Goal: Task Accomplishment & Management: Manage account settings

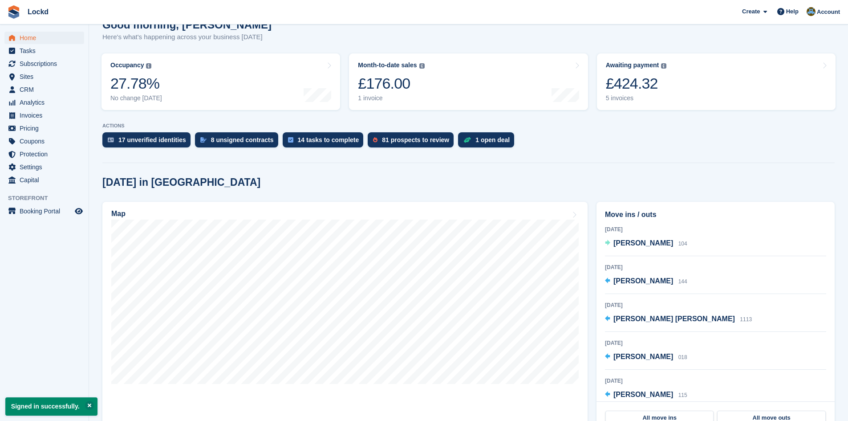
scroll to position [89, 0]
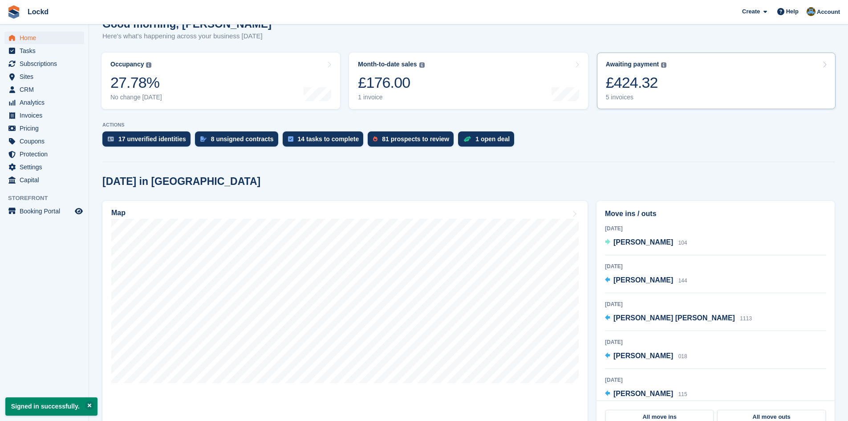
click at [627, 79] on div "£424.32" at bounding box center [636, 82] width 61 height 18
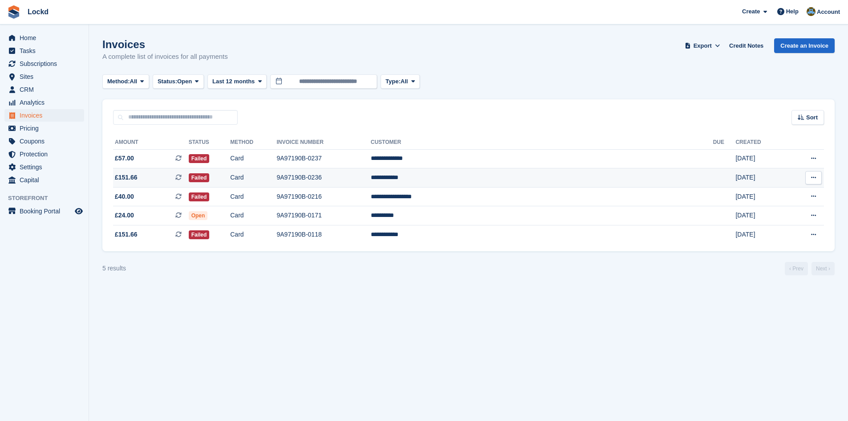
click at [548, 178] on td "**********" at bounding box center [542, 177] width 342 height 19
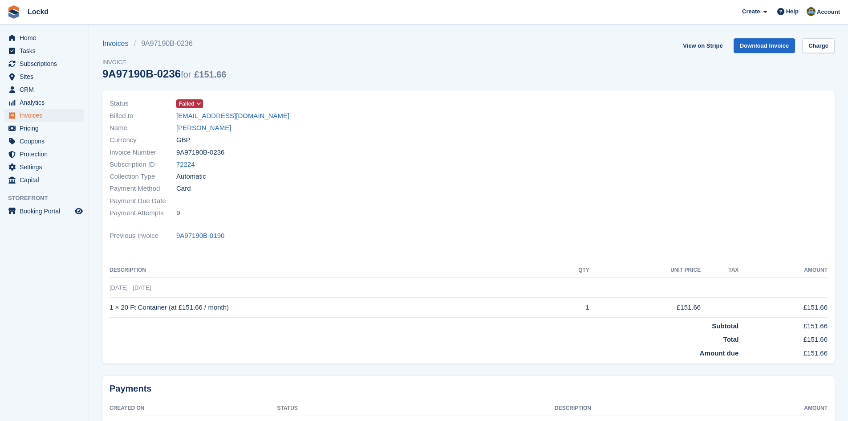
click at [199, 104] on icon at bounding box center [198, 103] width 5 height 5
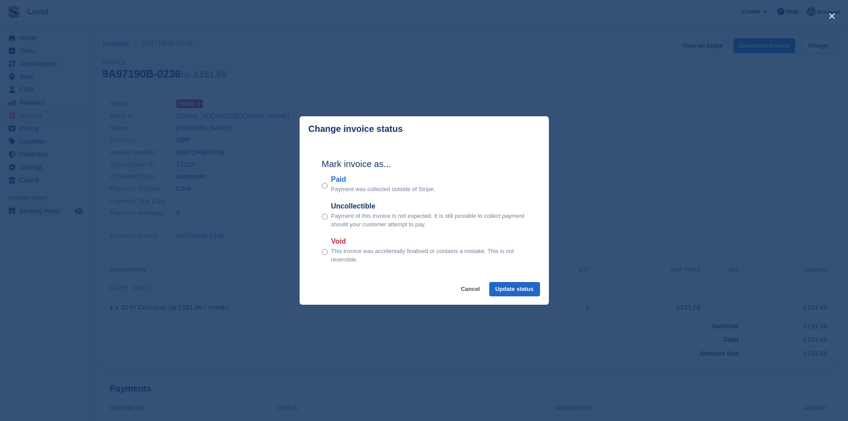
click at [472, 288] on button "Cancel" at bounding box center [470, 289] width 32 height 15
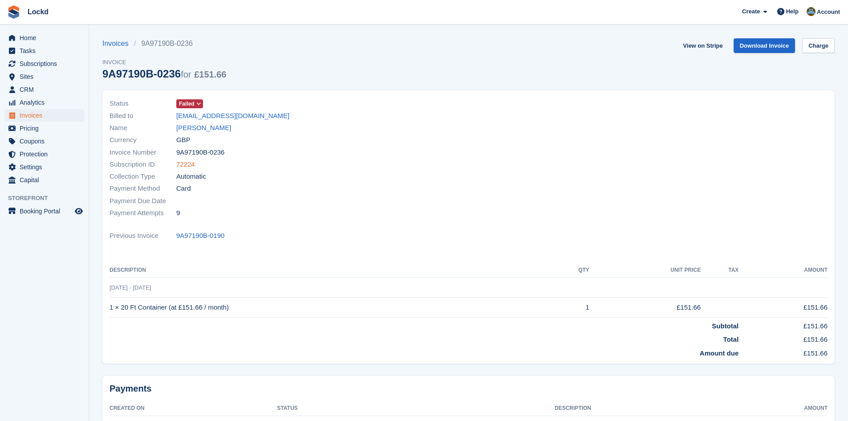
click at [180, 163] on link "72224" at bounding box center [185, 164] width 19 height 10
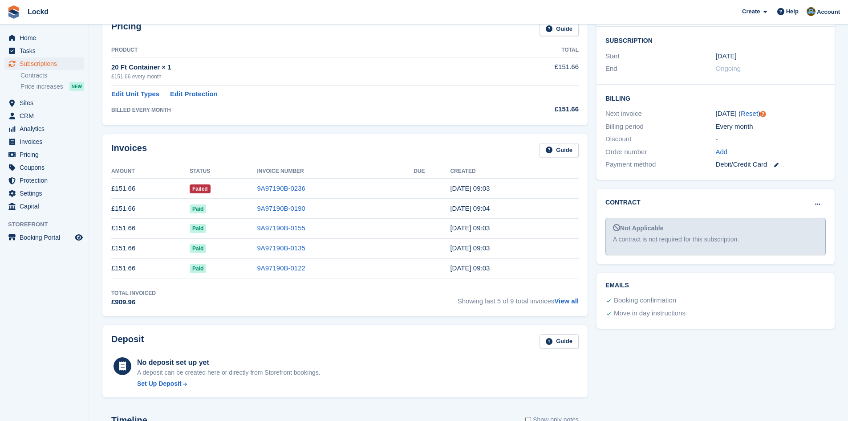
scroll to position [178, 0]
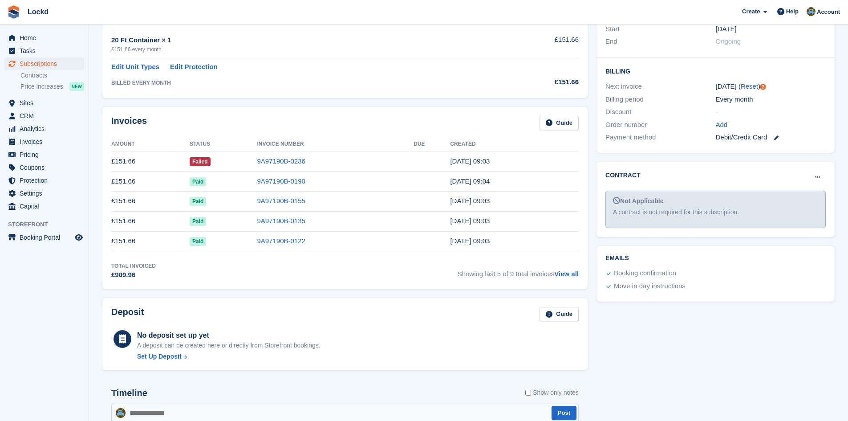
click at [240, 161] on td "Failed" at bounding box center [223, 161] width 67 height 20
click at [268, 161] on link "9A97190B-0236" at bounding box center [281, 161] width 48 height 8
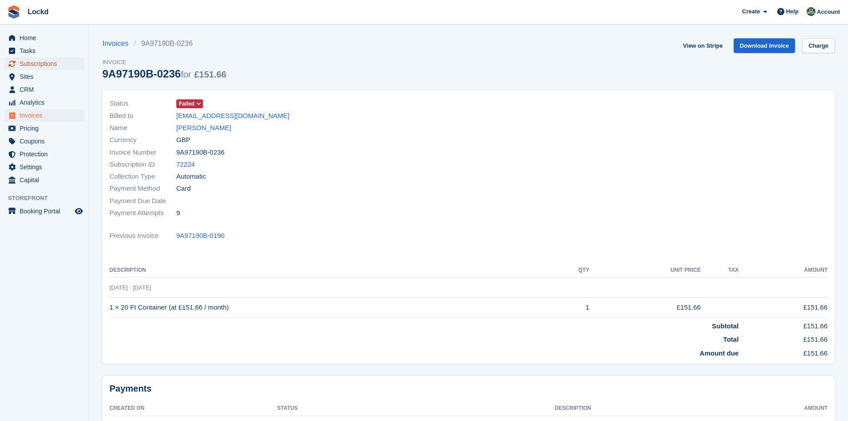
click at [35, 65] on span "Subscriptions" at bounding box center [46, 63] width 53 height 12
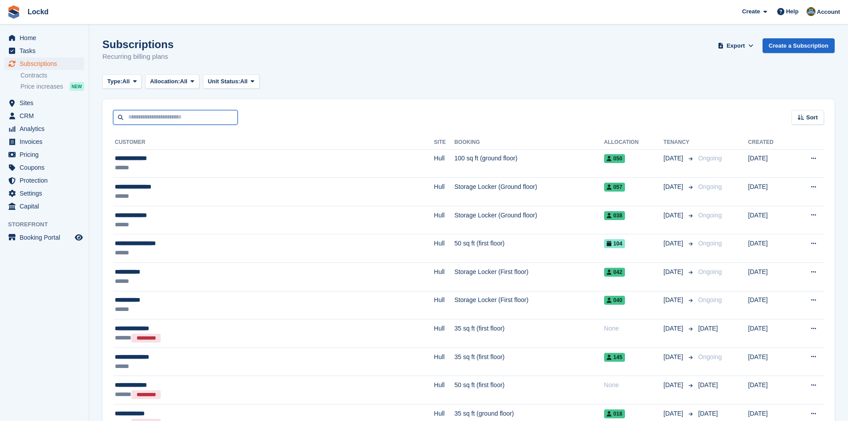
click at [144, 117] on input "text" at bounding box center [175, 117] width 125 height 15
type input "*****"
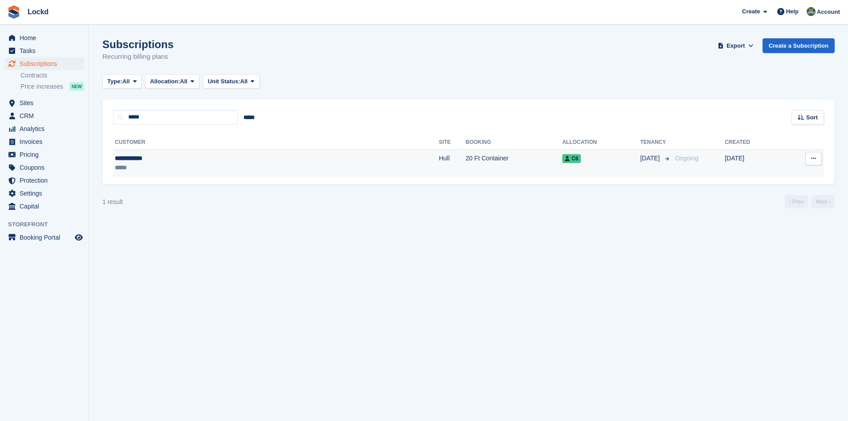
click at [466, 155] on td "20 Ft Container" at bounding box center [514, 163] width 97 height 28
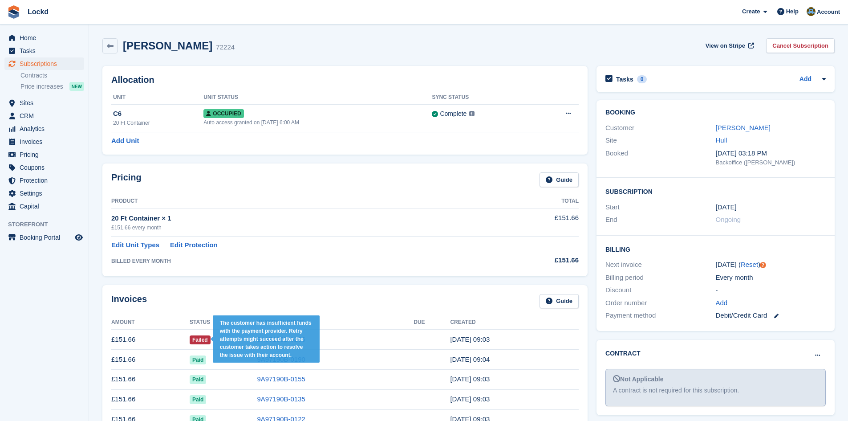
click at [190, 340] on span "Failed" at bounding box center [200, 339] width 21 height 9
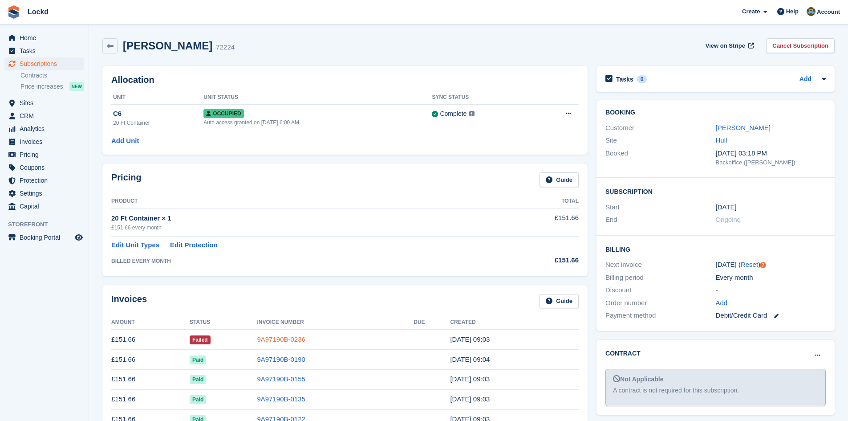
click at [289, 339] on link "9A97190B-0236" at bounding box center [281, 339] width 48 height 8
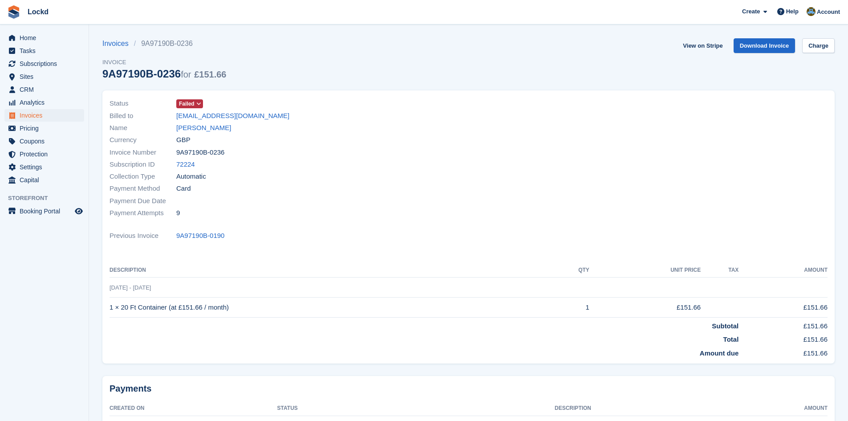
click at [198, 104] on icon at bounding box center [198, 103] width 5 height 5
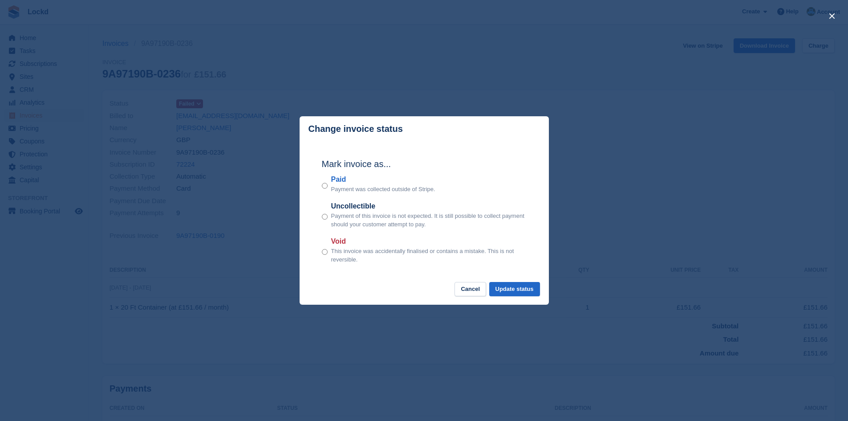
click at [240, 76] on div "close" at bounding box center [424, 210] width 848 height 421
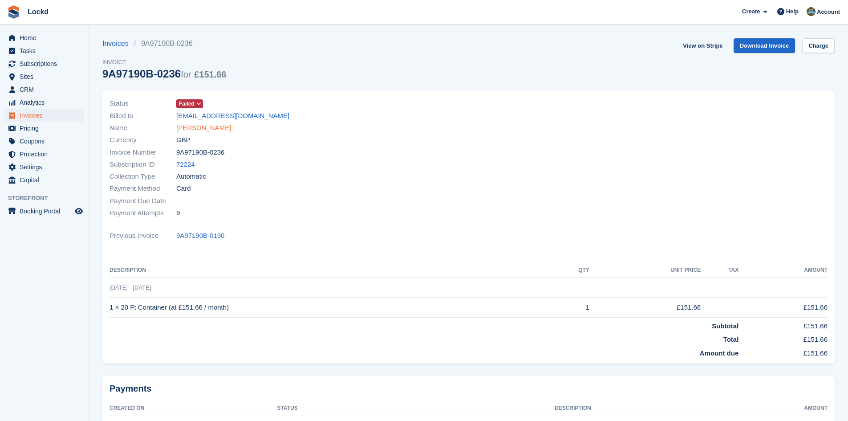
click at [202, 129] on link "[PERSON_NAME]" at bounding box center [203, 128] width 55 height 10
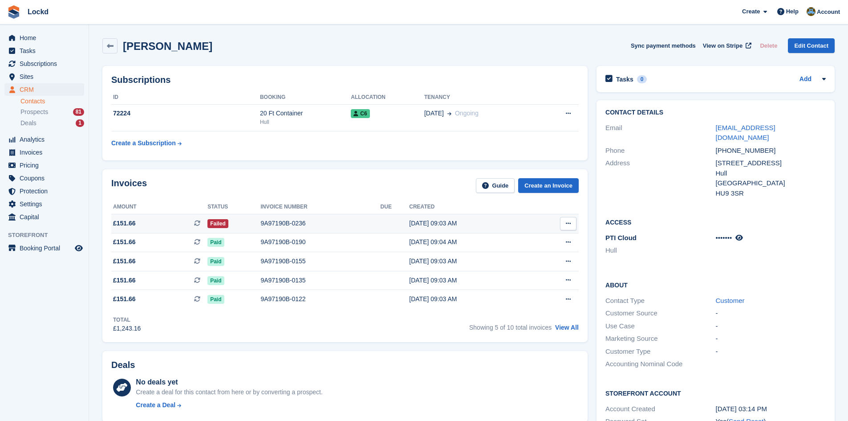
click at [572, 220] on button at bounding box center [568, 223] width 16 height 13
click at [529, 275] on p "View Subscription" at bounding box center [533, 274] width 77 height 12
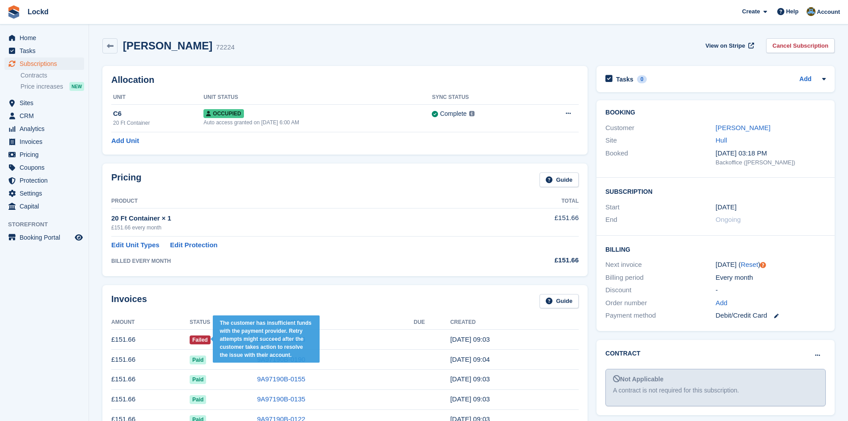
click at [203, 342] on span "Failed" at bounding box center [200, 339] width 21 height 9
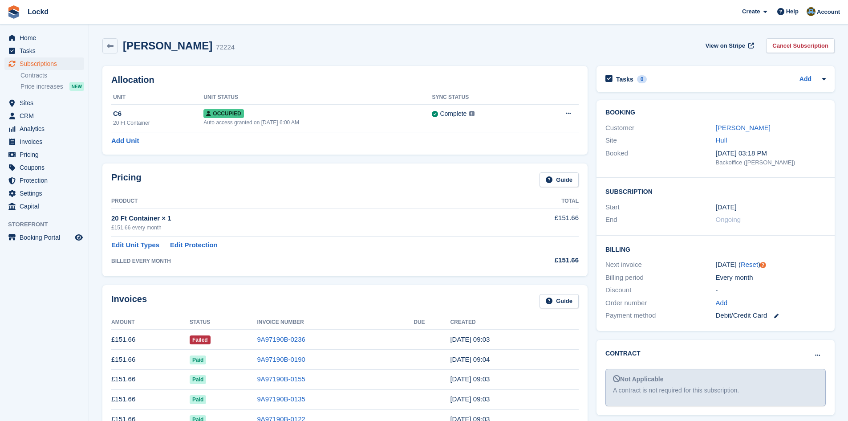
click at [330, 342] on td "9A97190B-0236" at bounding box center [335, 339] width 157 height 20
click at [257, 341] on link "9A97190B-0236" at bounding box center [281, 339] width 48 height 8
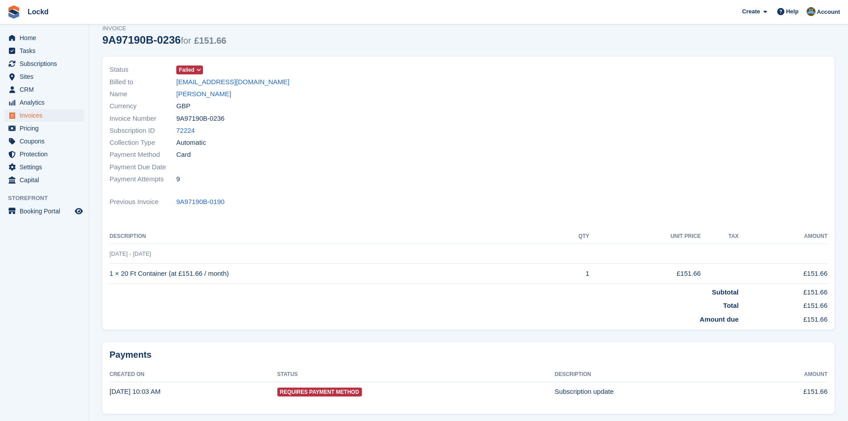
scroll to position [67, 0]
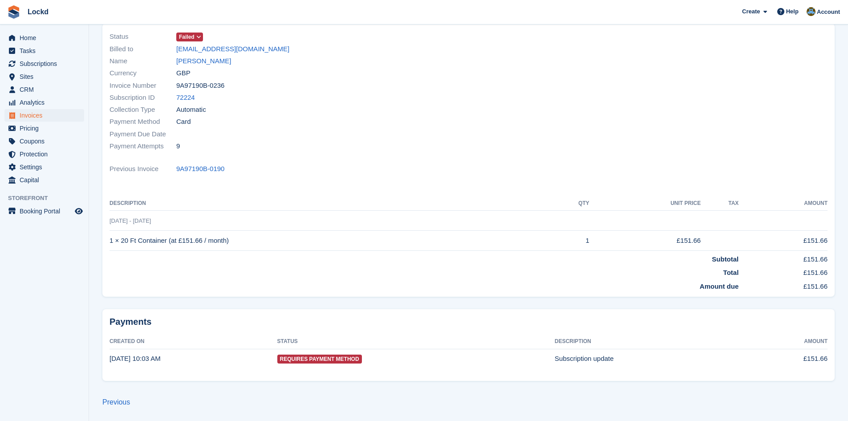
click at [318, 359] on span "Requires Payment Method" at bounding box center [319, 358] width 85 height 9
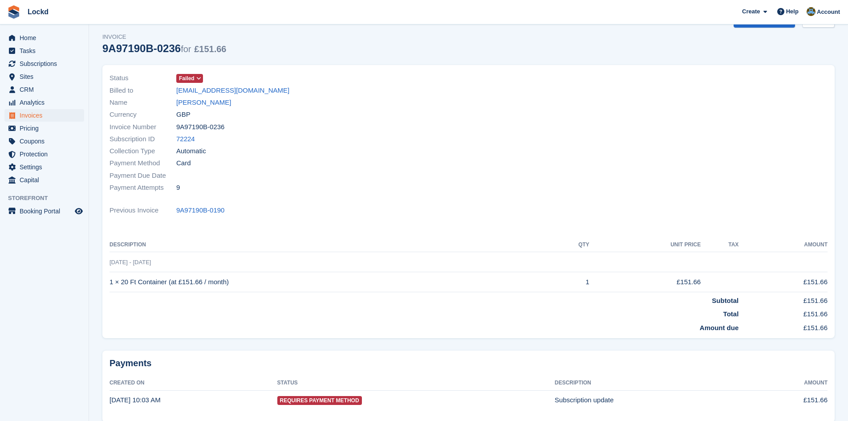
scroll to position [0, 0]
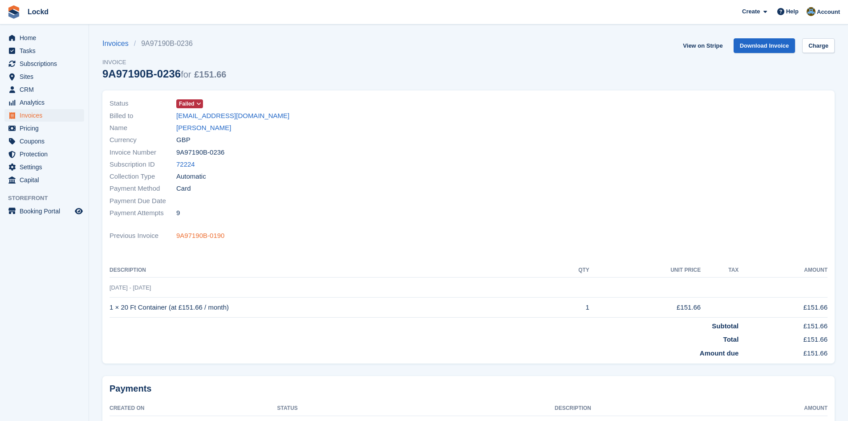
click at [190, 234] on link "9A97190B-0190" at bounding box center [200, 236] width 48 height 10
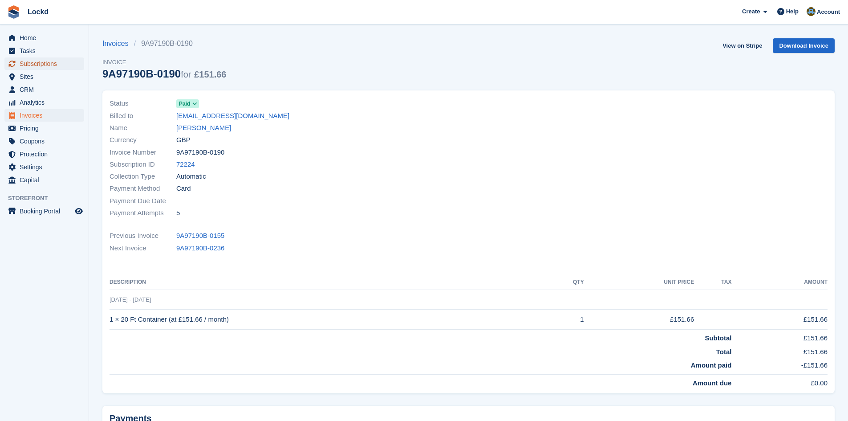
click at [33, 61] on span "Subscriptions" at bounding box center [46, 63] width 53 height 12
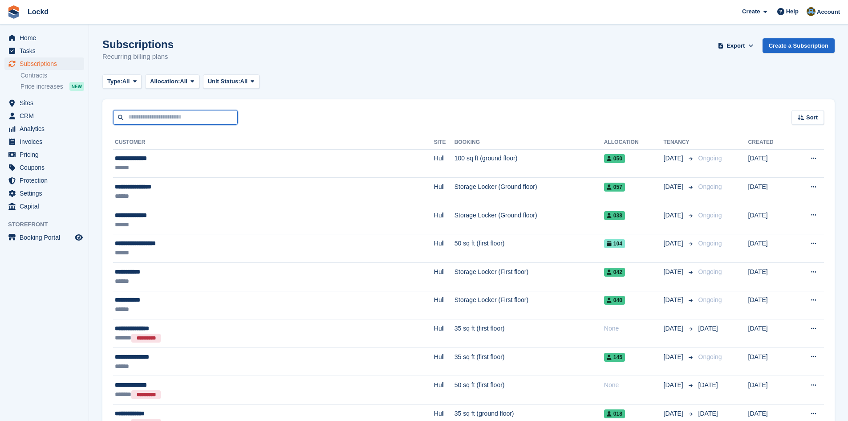
click at [153, 117] on input "text" at bounding box center [175, 117] width 125 height 15
type input "*****"
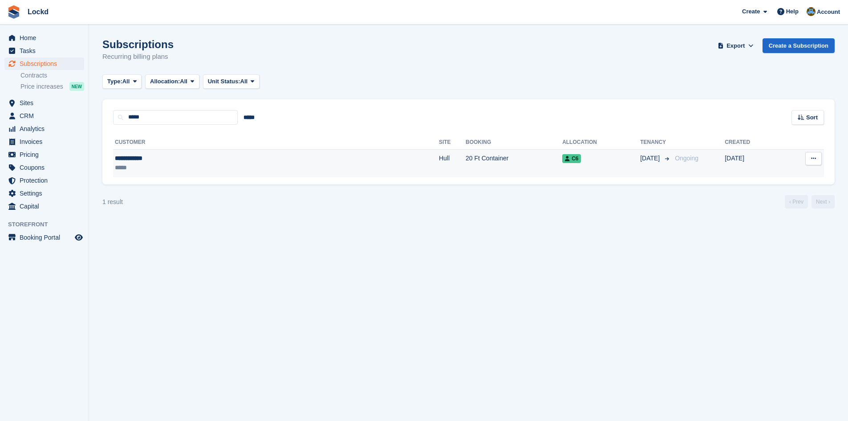
click at [179, 158] on div "**********" at bounding box center [186, 158] width 143 height 9
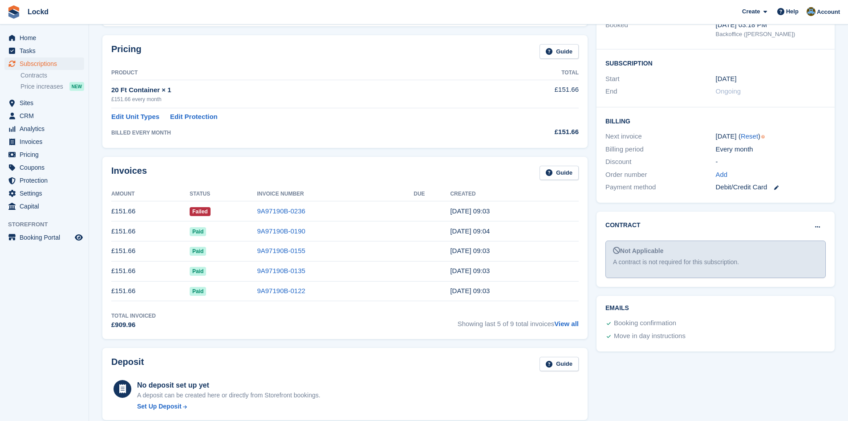
scroll to position [178, 0]
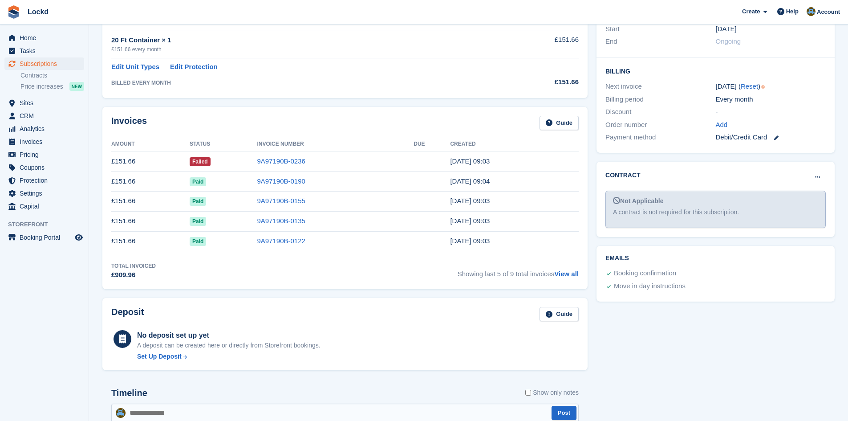
click at [127, 160] on td "£151.66" at bounding box center [150, 161] width 78 height 20
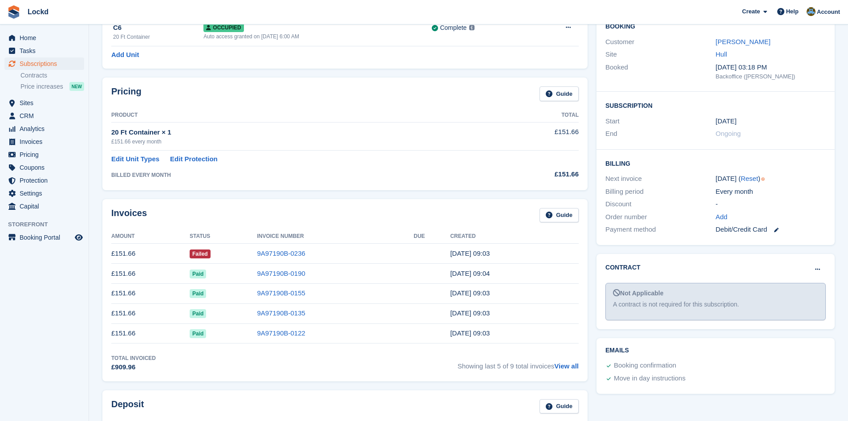
scroll to position [0, 0]
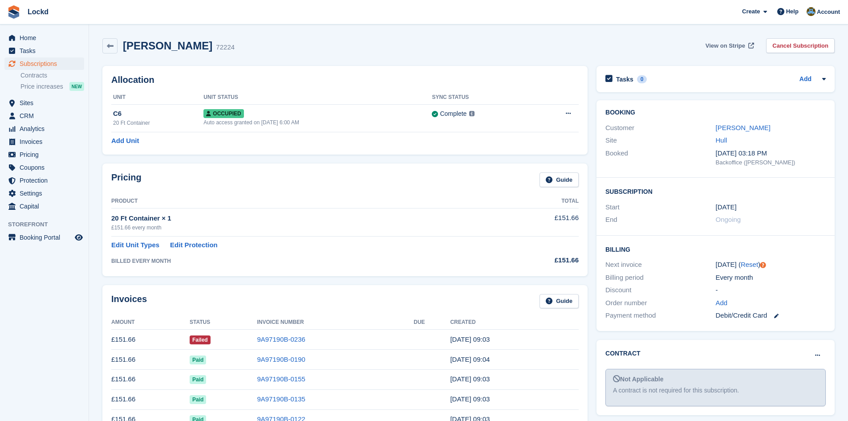
click at [733, 46] on span "View on Stripe" at bounding box center [725, 45] width 40 height 9
click at [108, 47] on icon at bounding box center [110, 46] width 7 height 7
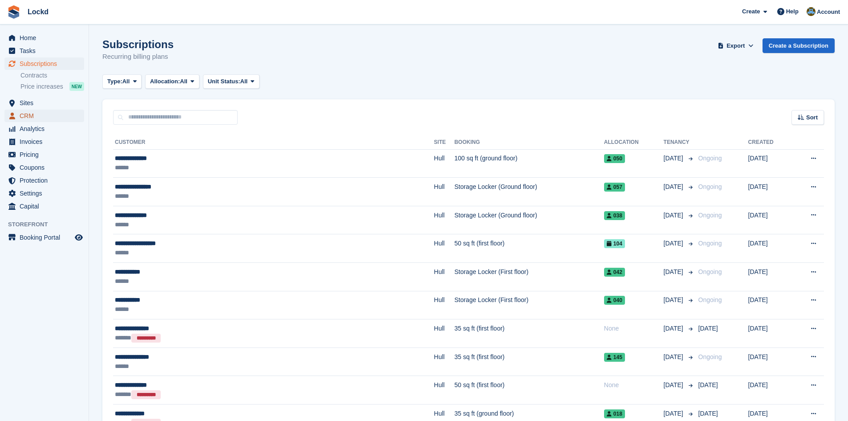
click at [30, 117] on span "CRM" at bounding box center [46, 115] width 53 height 12
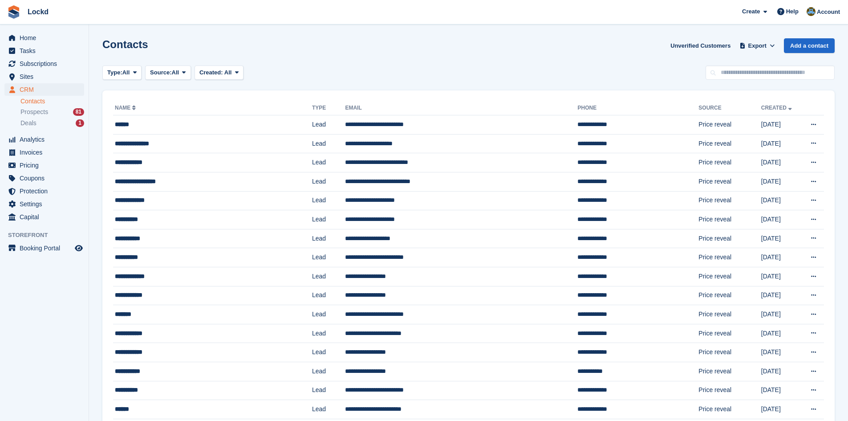
click at [35, 100] on link "Contacts" at bounding box center [52, 101] width 64 height 8
click at [761, 74] on input "text" at bounding box center [769, 72] width 129 height 15
type input "*****"
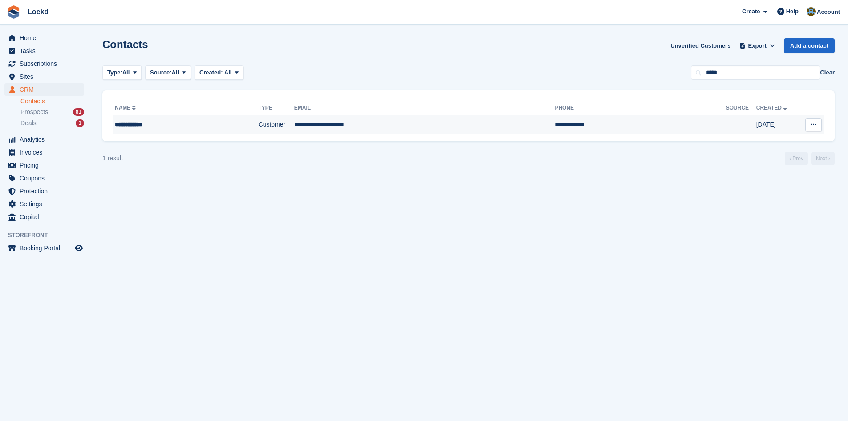
click at [572, 118] on td "**********" at bounding box center [640, 124] width 171 height 19
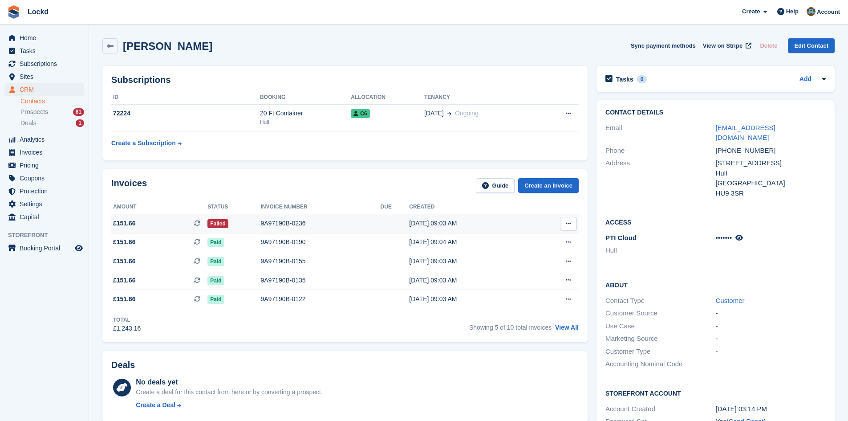
click at [287, 226] on div "9A97190B-0236" at bounding box center [320, 223] width 120 height 9
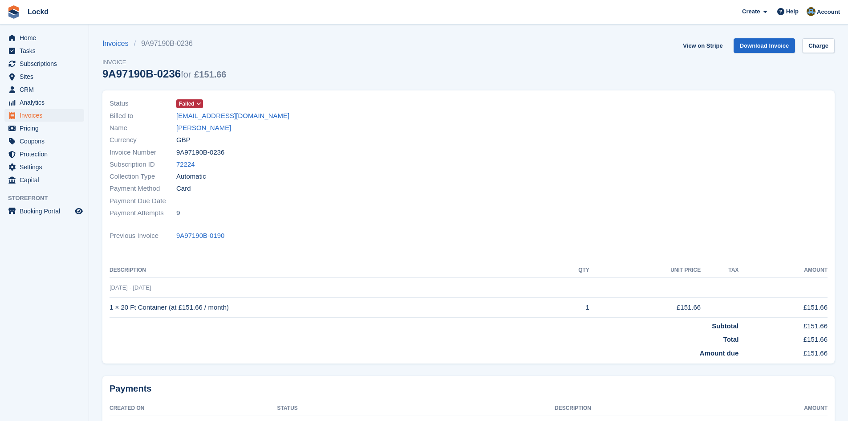
click at [198, 102] on icon at bounding box center [198, 103] width 5 height 5
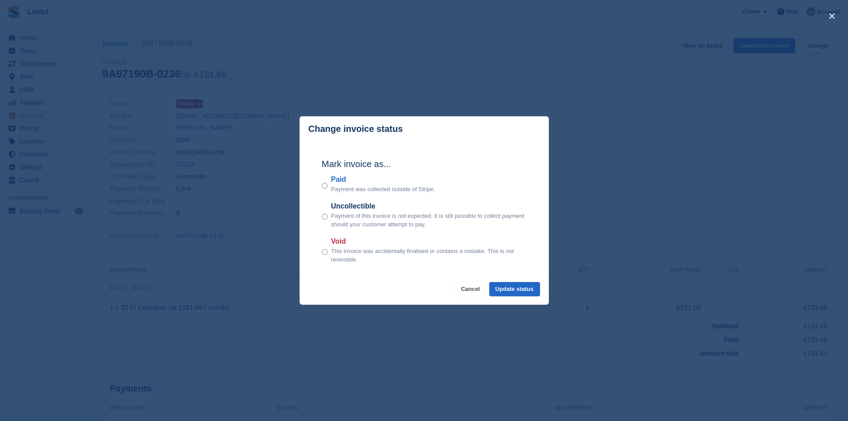
click at [478, 290] on button "Cancel" at bounding box center [470, 289] width 32 height 15
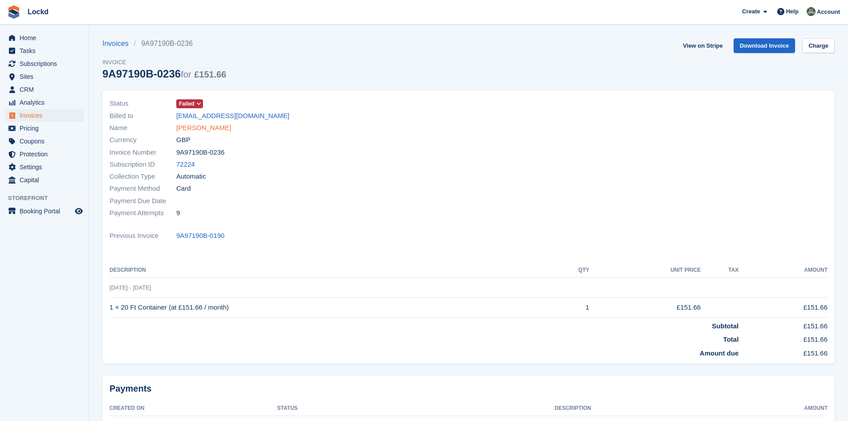
click at [202, 125] on link "[PERSON_NAME]" at bounding box center [203, 128] width 55 height 10
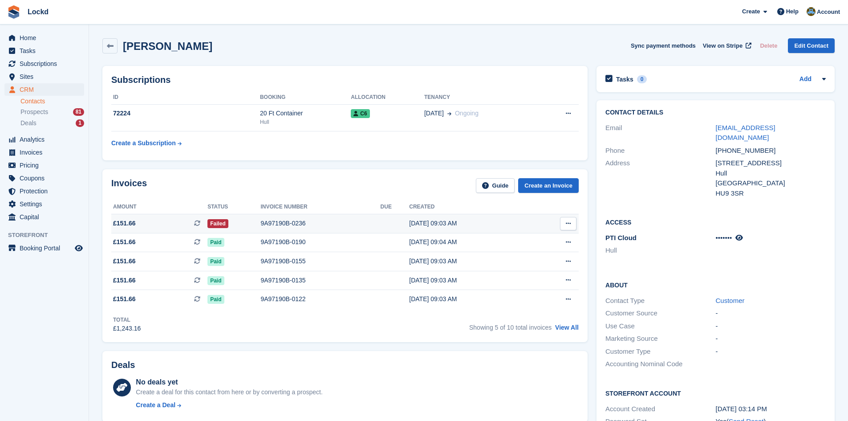
click at [568, 223] on icon at bounding box center [568, 223] width 5 height 6
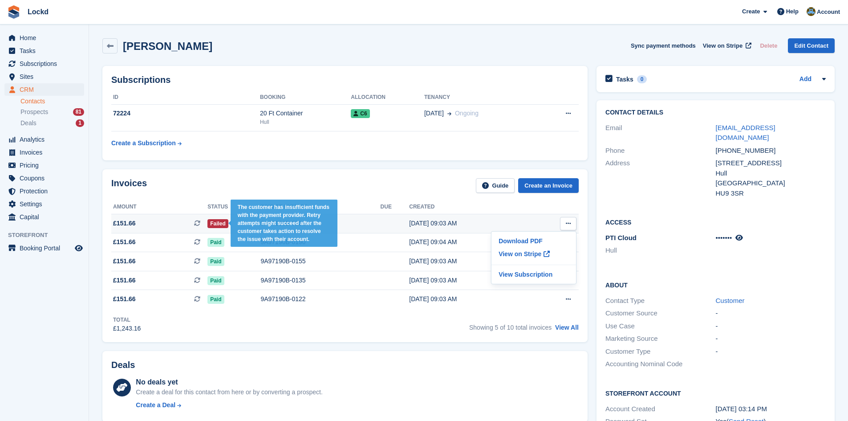
click at [214, 224] on span "Failed" at bounding box center [217, 223] width 21 height 9
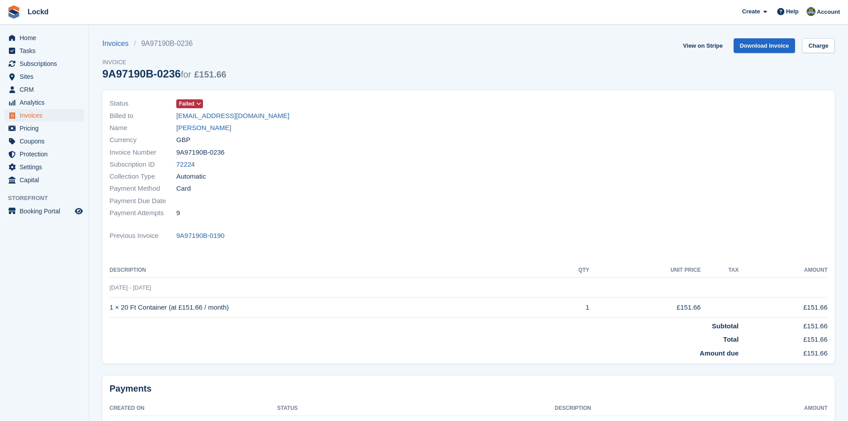
click at [368, 32] on section "Invoices 9A97190B-0236 Invoice 9A97190B-0236 for £151.66 View on Stripe Downloa…" at bounding box center [468, 243] width 759 height 487
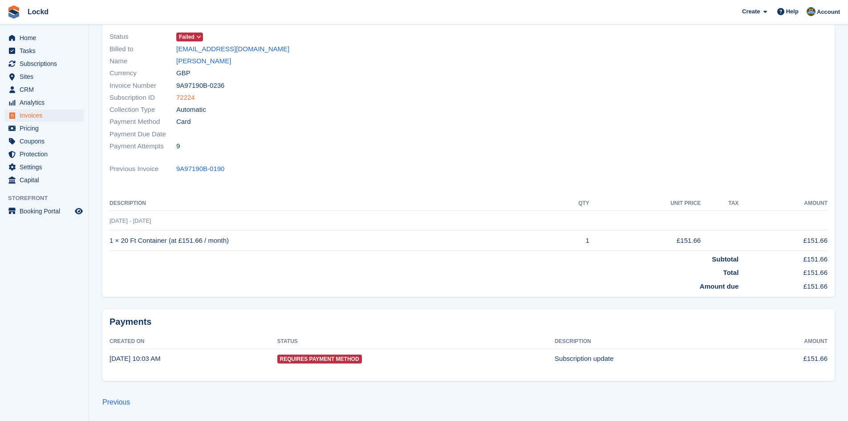
click at [184, 95] on link "72224" at bounding box center [185, 98] width 19 height 10
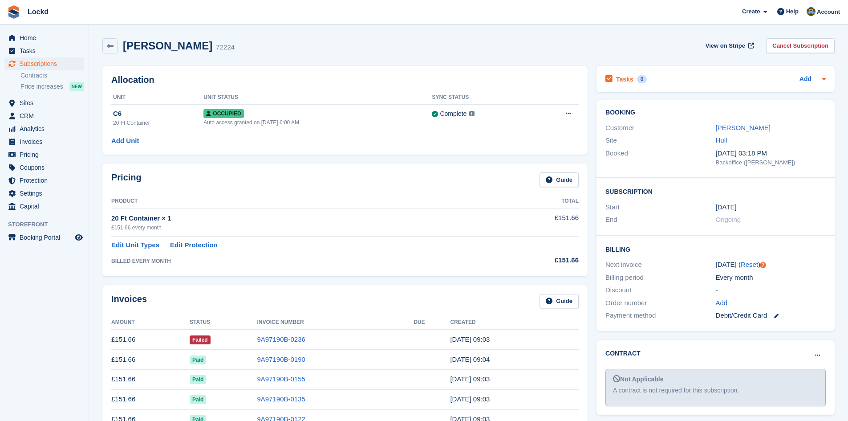
click at [825, 79] on icon at bounding box center [823, 78] width 7 height 7
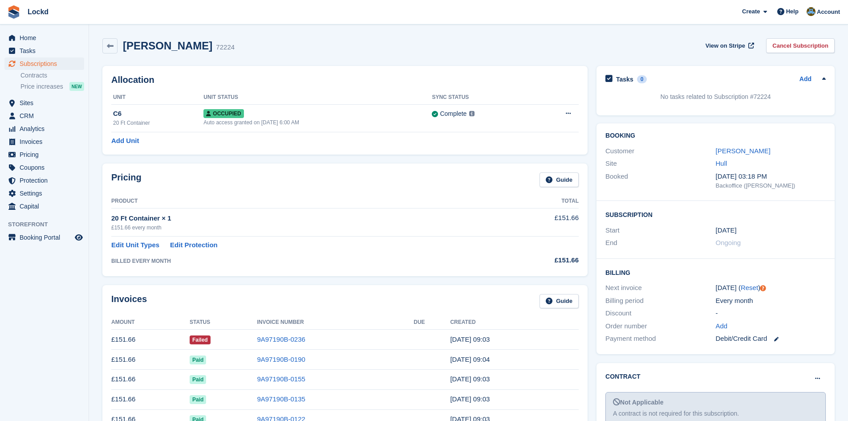
click at [565, 44] on div "[PERSON_NAME] 72224 View on Stripe Cancel Subscription" at bounding box center [468, 45] width 732 height 15
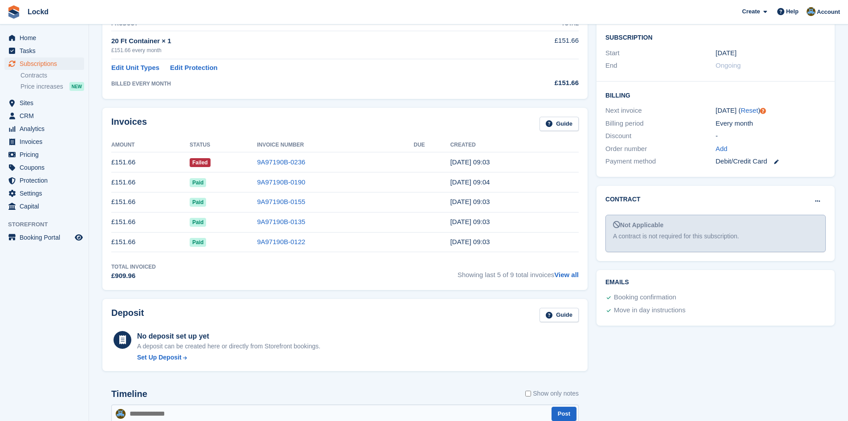
scroll to position [178, 0]
click at [776, 160] on icon at bounding box center [776, 160] width 4 height 4
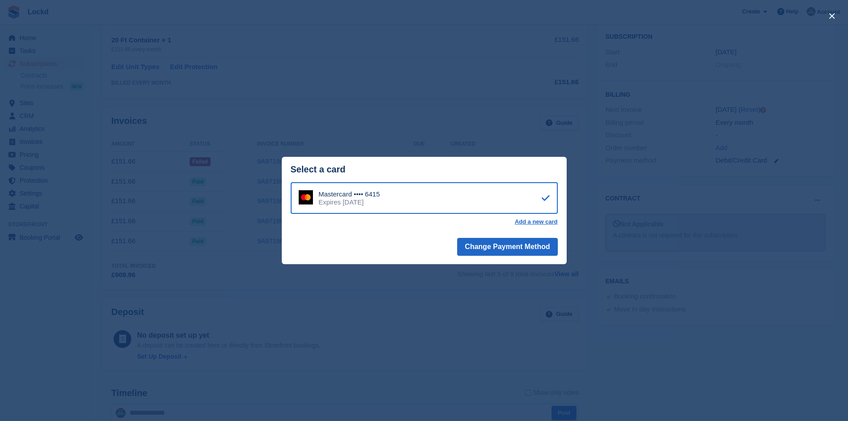
click at [466, 118] on div "close" at bounding box center [424, 210] width 848 height 421
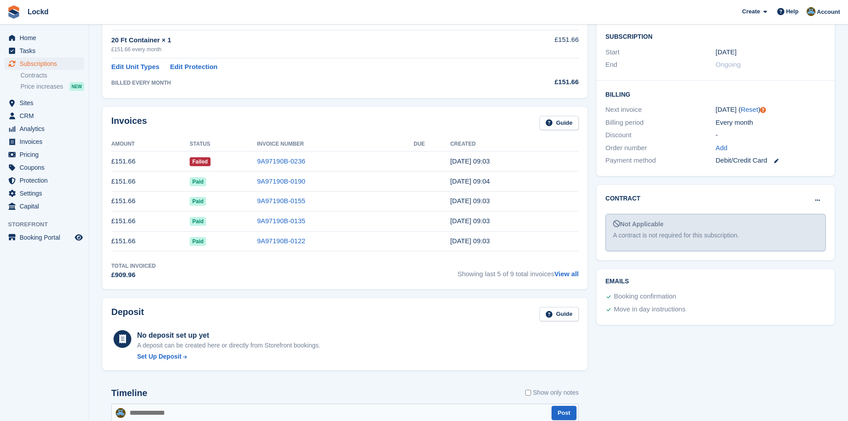
click at [399, 168] on td "9A97190B-0236" at bounding box center [335, 161] width 157 height 20
click at [492, 161] on td "17 Aug, 09:03" at bounding box center [514, 161] width 129 height 20
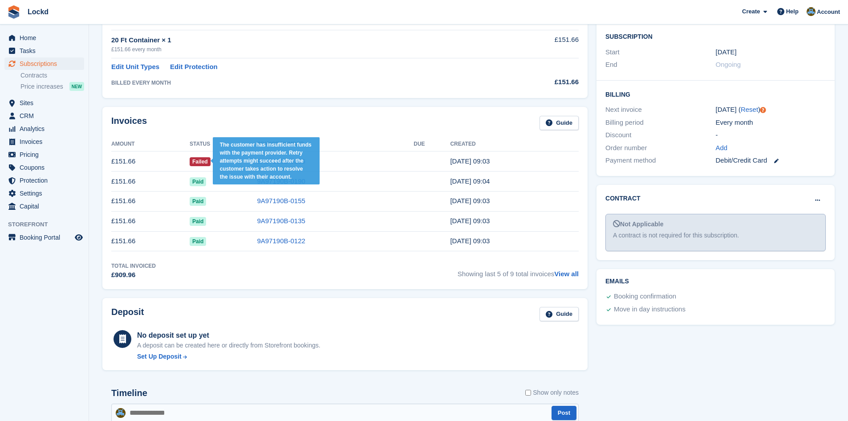
click at [201, 161] on span "Failed" at bounding box center [200, 161] width 21 height 9
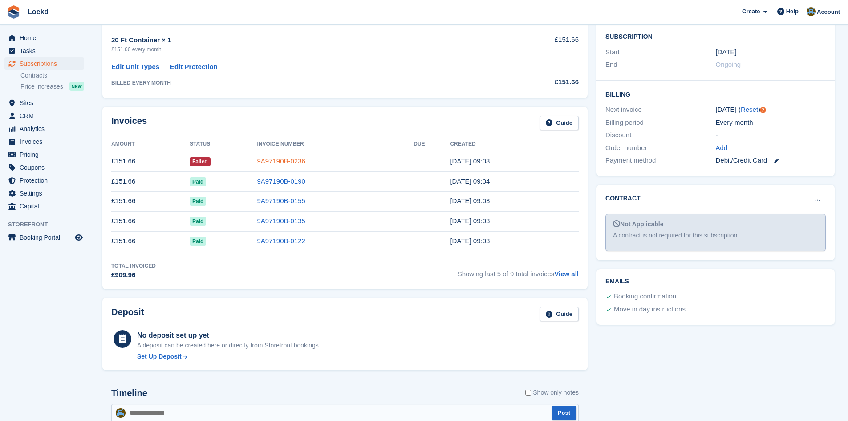
click at [288, 159] on link "9A97190B-0236" at bounding box center [281, 161] width 48 height 8
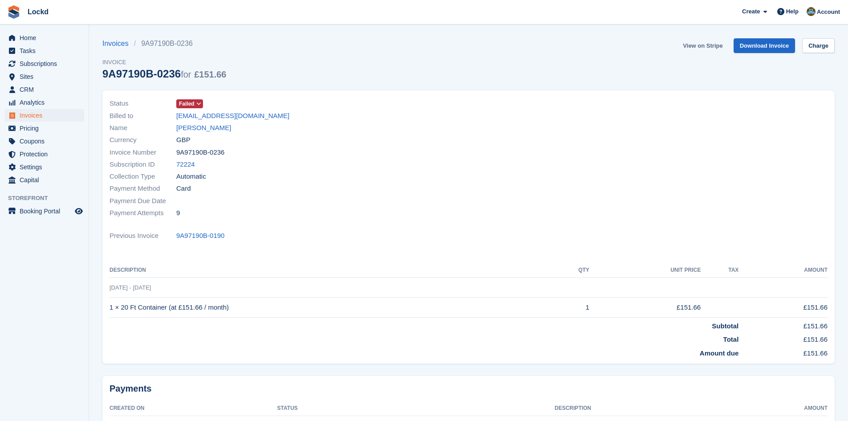
click at [698, 45] on link "View on Stripe" at bounding box center [702, 45] width 47 height 15
click at [196, 128] on link "Kasey Turner" at bounding box center [203, 128] width 55 height 10
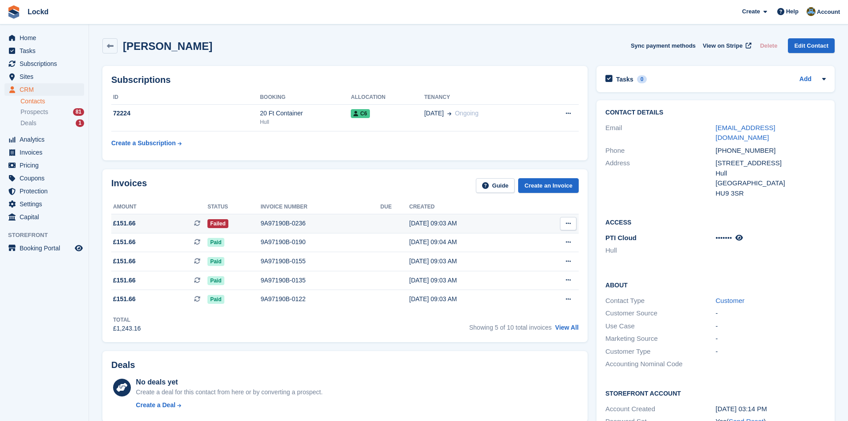
click at [266, 225] on div "9A97190B-0236" at bounding box center [320, 223] width 120 height 9
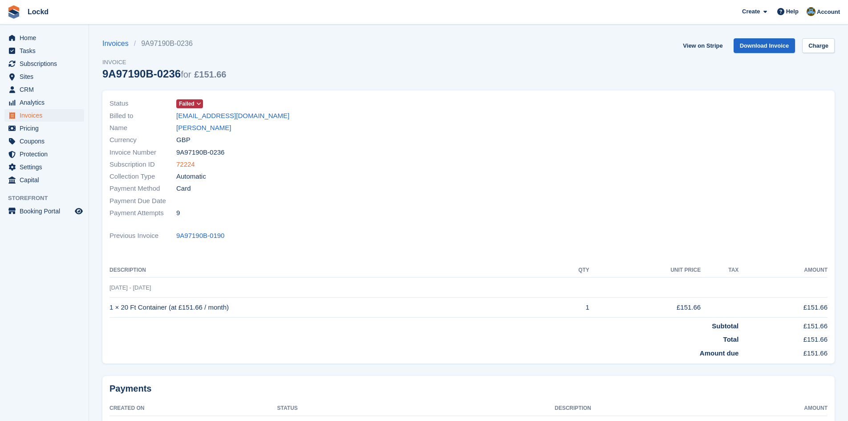
click at [188, 167] on link "72224" at bounding box center [185, 164] width 19 height 10
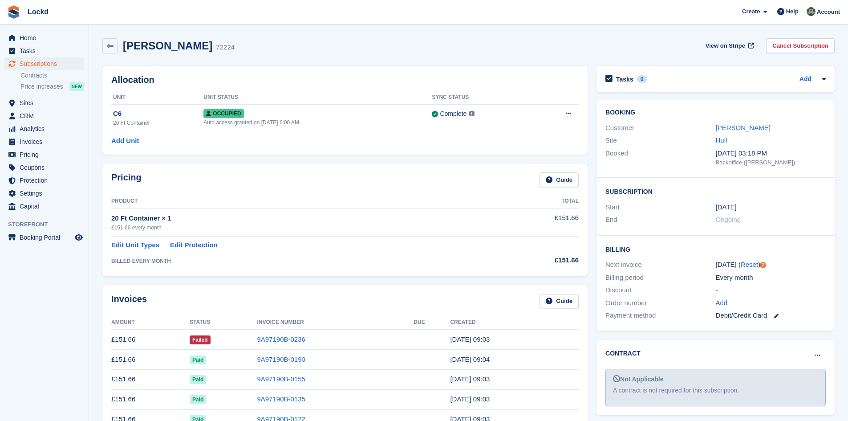
click at [518, 340] on td "[DATE] 09:03" at bounding box center [514, 339] width 129 height 20
click at [275, 338] on link "9A97190B-0236" at bounding box center [281, 339] width 48 height 8
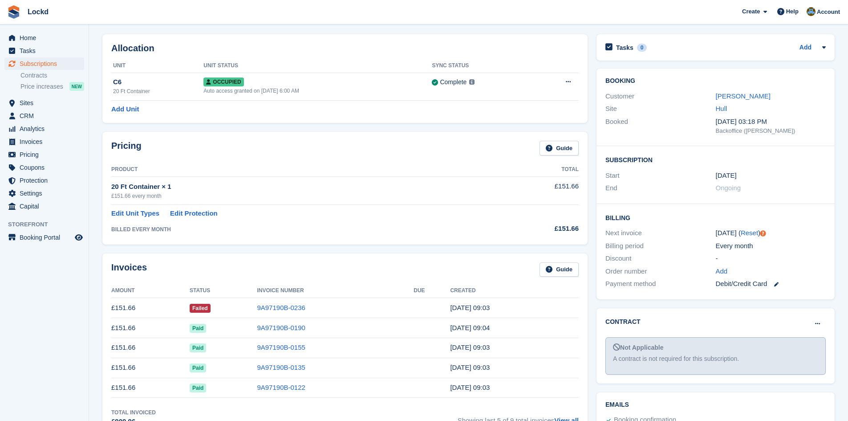
scroll to position [178, 0]
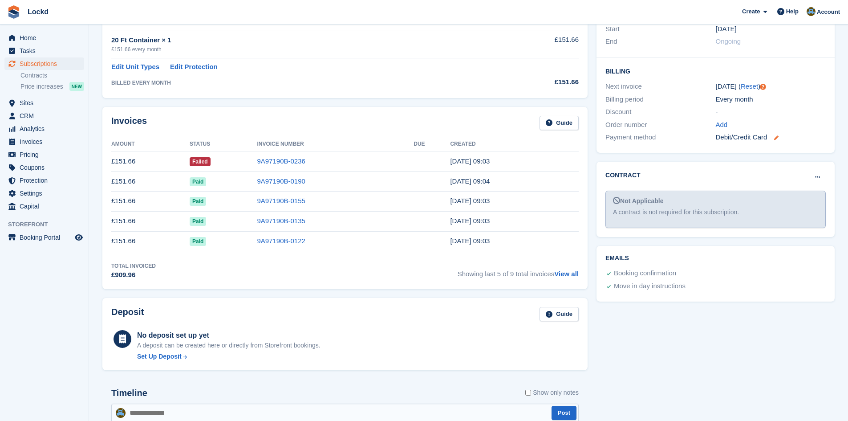
click at [776, 136] on link at bounding box center [773, 137] width 12 height 10
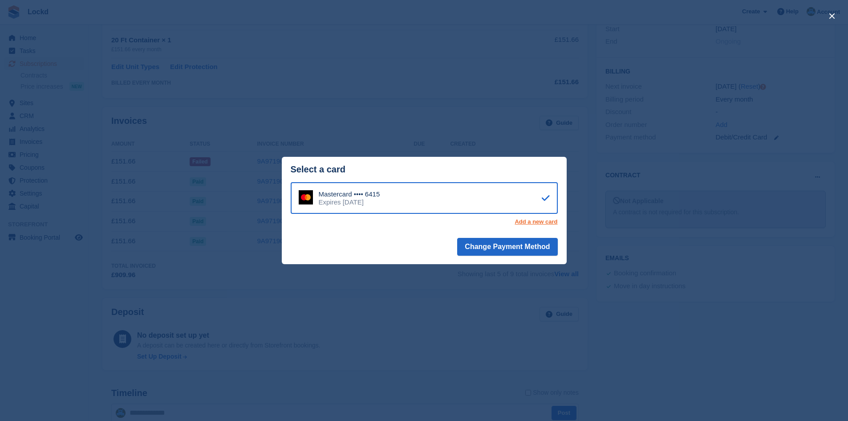
click at [535, 225] on link "Add a new card" at bounding box center [535, 221] width 43 height 7
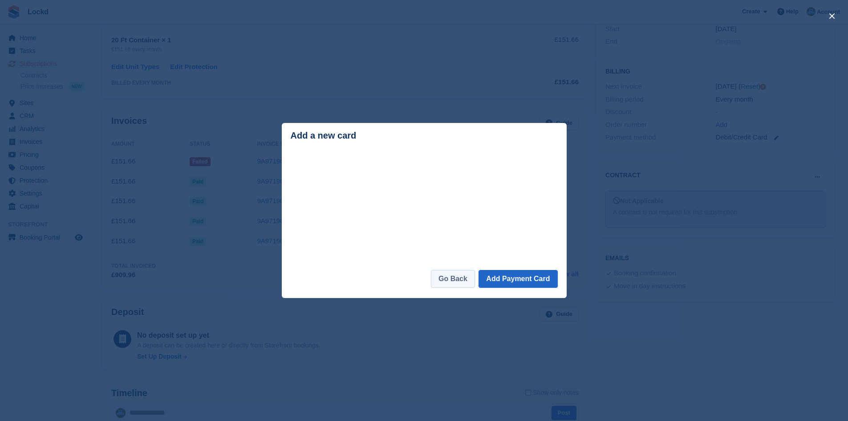
click at [467, 279] on link "Go Back" at bounding box center [453, 279] width 44 height 18
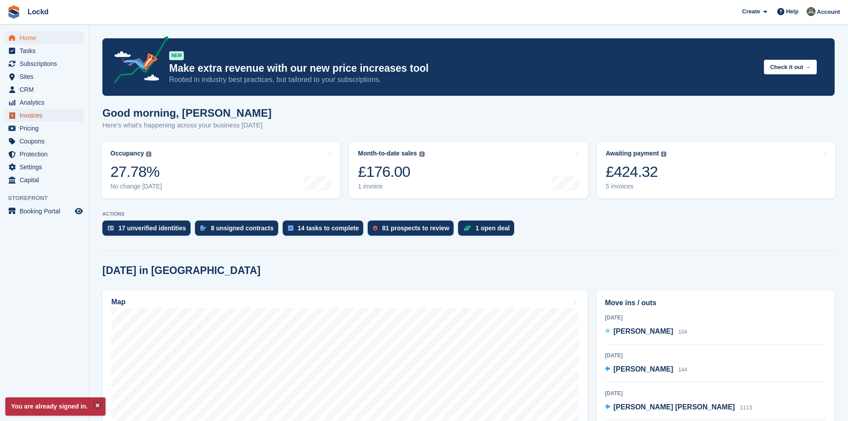
click at [35, 117] on span "Invoices" at bounding box center [46, 115] width 53 height 12
